Goal: Navigation & Orientation: Understand site structure

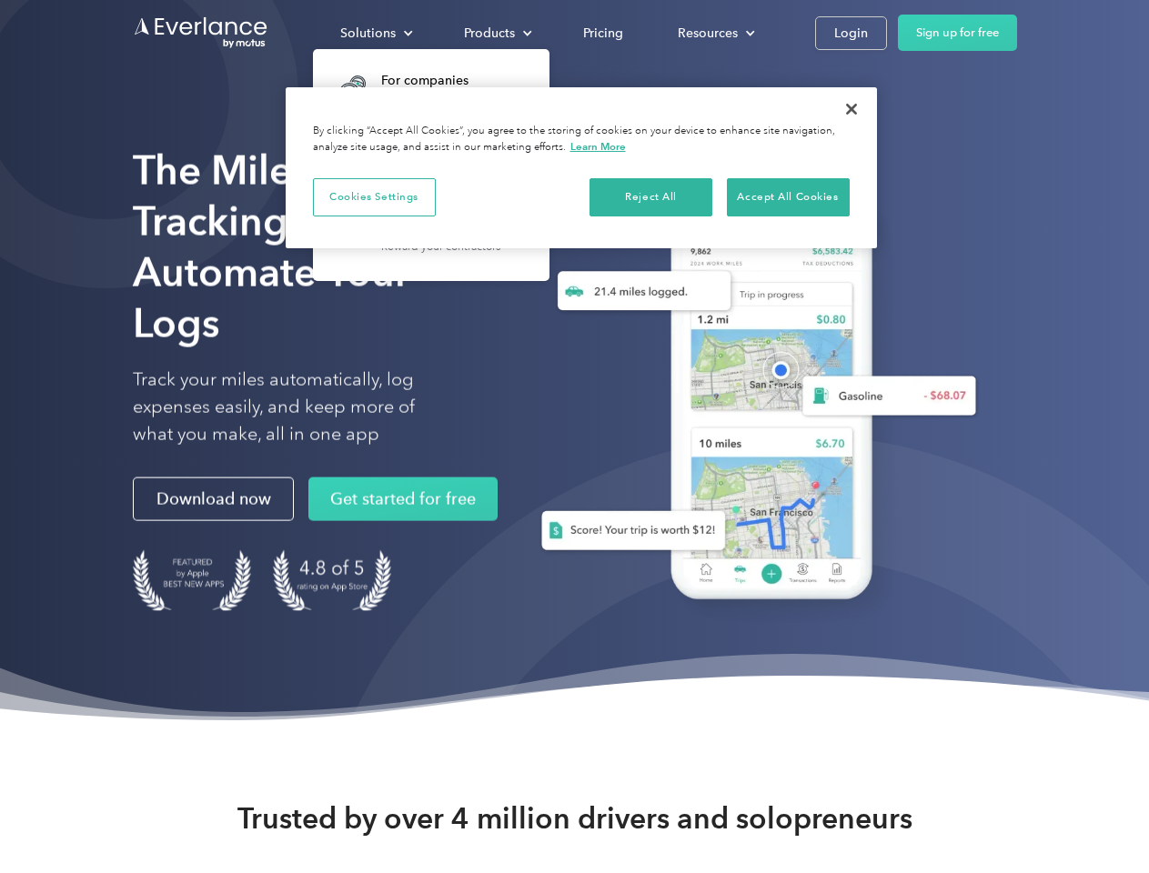
click at [376, 33] on div "Solutions" at bounding box center [367, 33] width 55 height 23
click at [496, 33] on div "Products" at bounding box center [489, 33] width 51 height 23
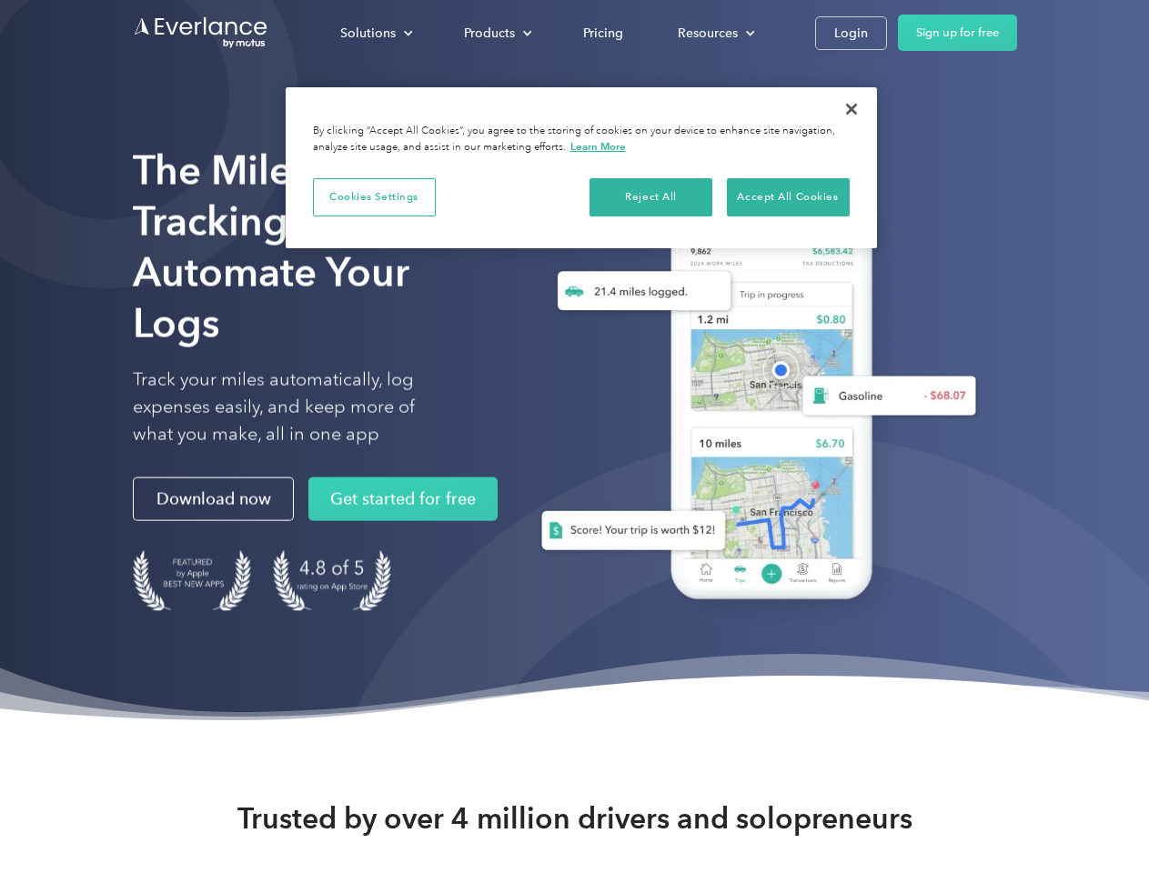
click at [714, 33] on div "Resources" at bounding box center [708, 33] width 60 height 23
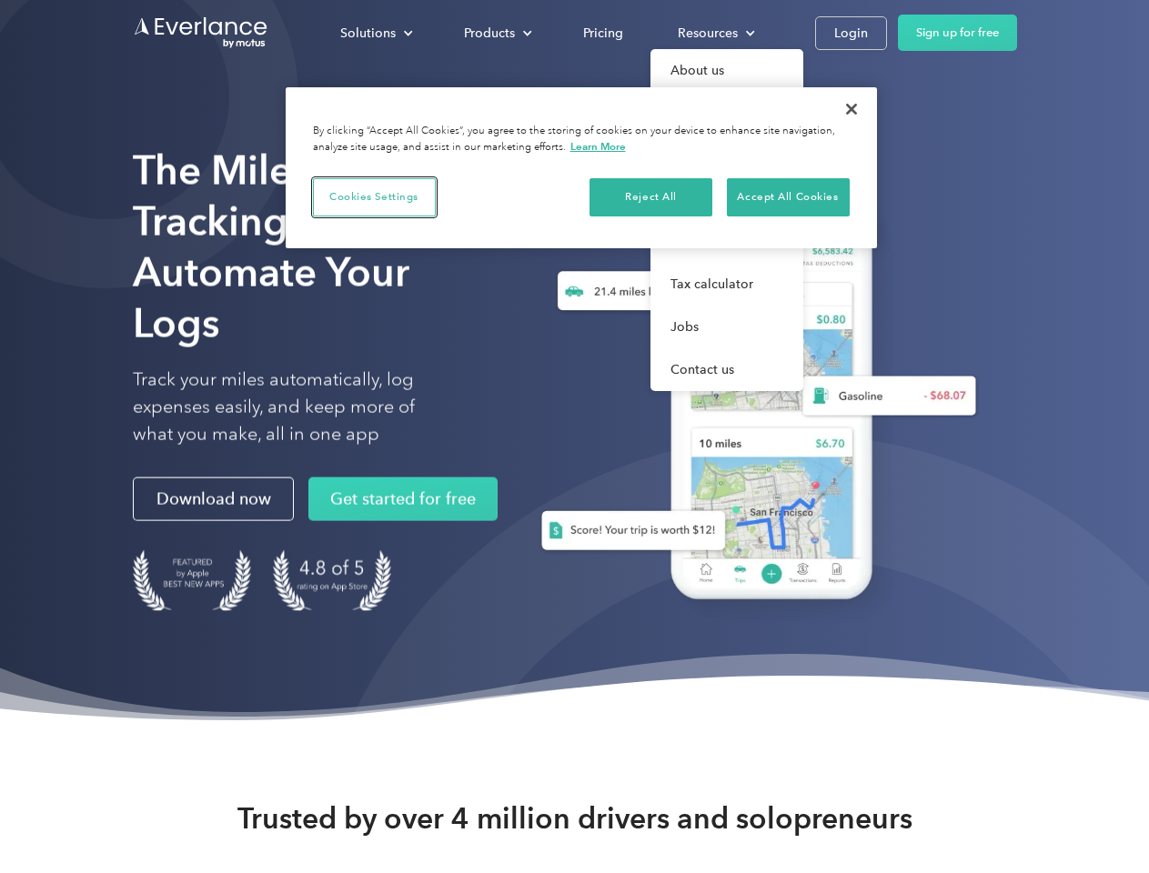
click at [374, 197] on button "Cookies Settings" at bounding box center [374, 197] width 123 height 38
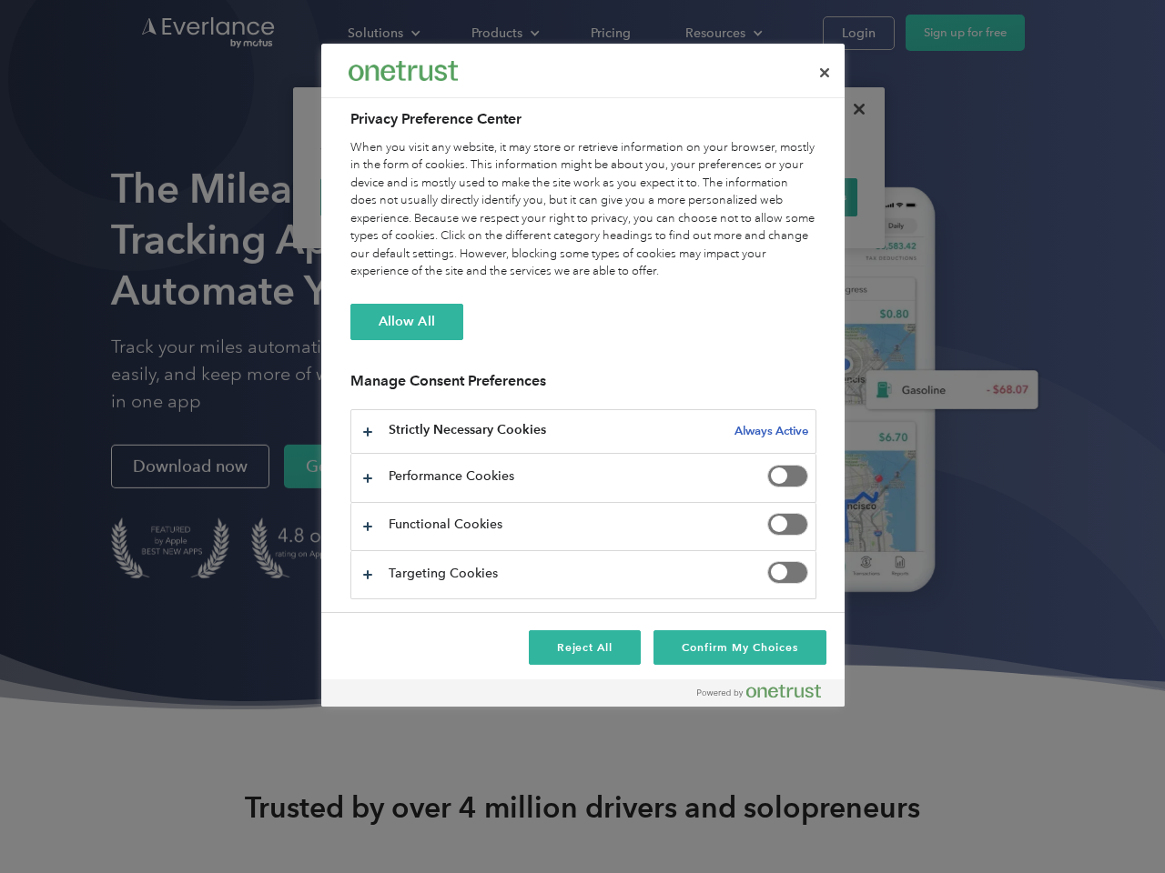
click at [651, 197] on div "When you visit any website, it may store or retrieve information on your browse…" at bounding box center [583, 210] width 466 height 142
click at [788, 197] on div "When you visit any website, it may store or retrieve information on your browse…" at bounding box center [583, 210] width 466 height 142
click at [852, 109] on div at bounding box center [582, 436] width 1165 height 873
